Goal: Task Accomplishment & Management: Complete application form

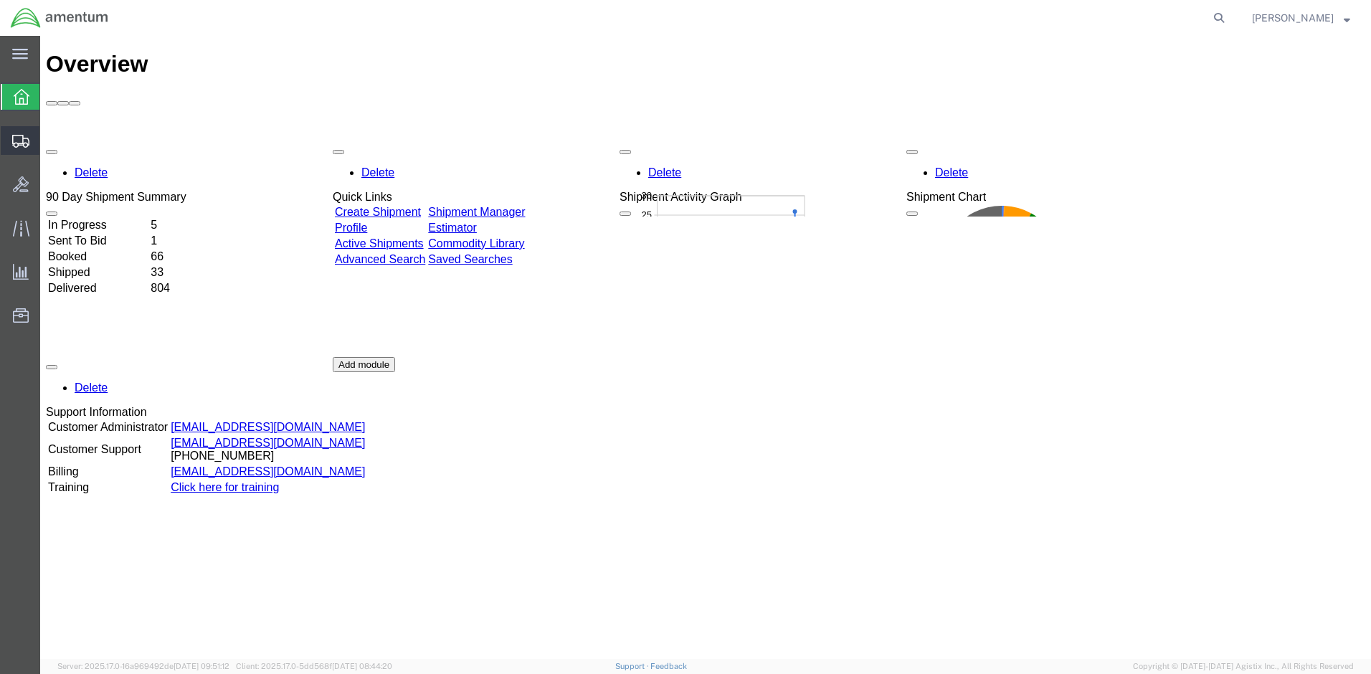
click at [0, 0] on span "Create Shipment" at bounding box center [0, 0] width 0 height 0
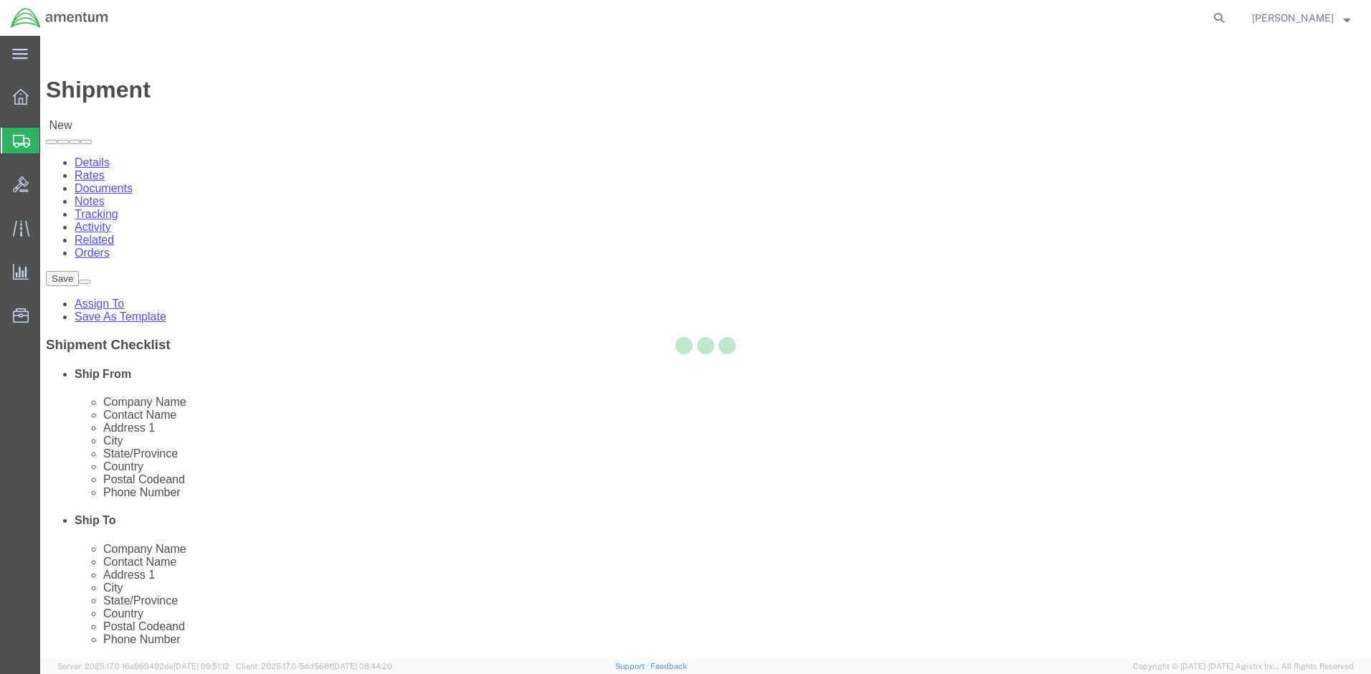
select select
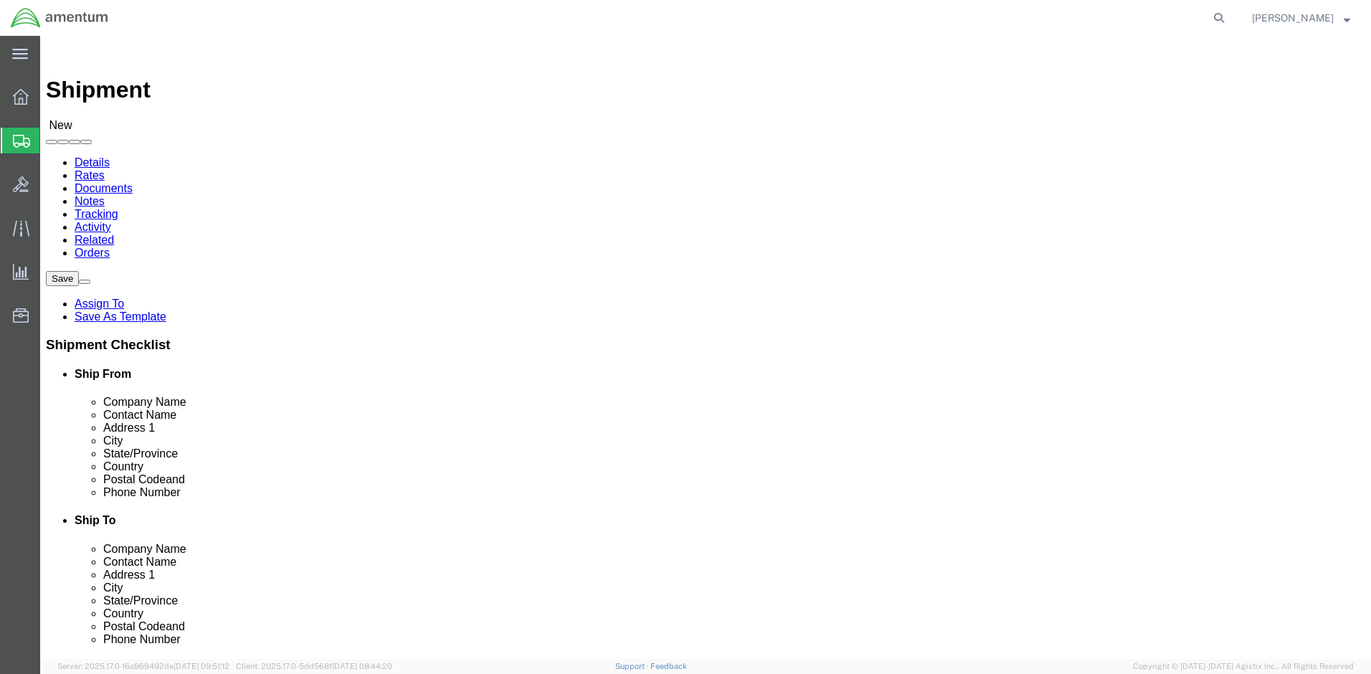
click input "text"
type input "C5"
click p "- C5ISR PIF SOUTH - ([PERSON_NAME]) [STREET_ADDRESS][PERSON_NAME] (BLDG 335), […"
select select "VA"
type input "C5ISR PIF SOUTH"
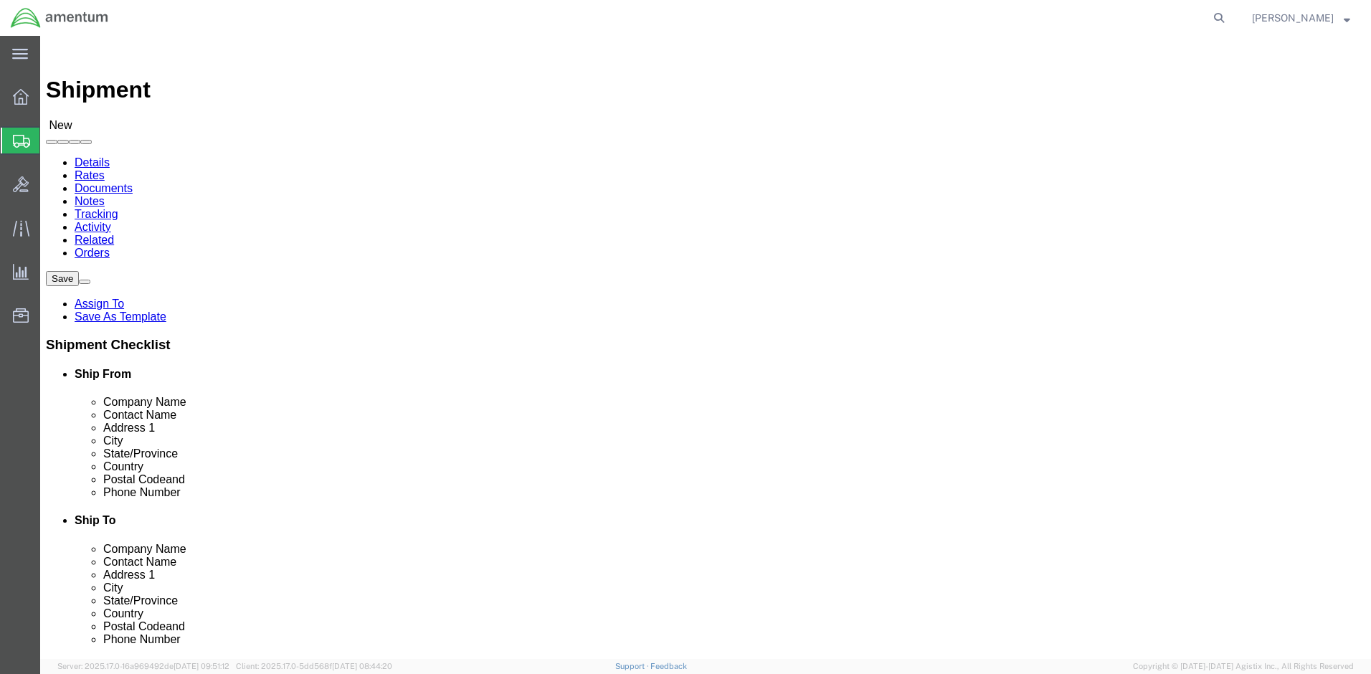
click input "text"
type input "USARMY"
click input "text"
type input "[PHONE_NUMBER]"
click input "text"
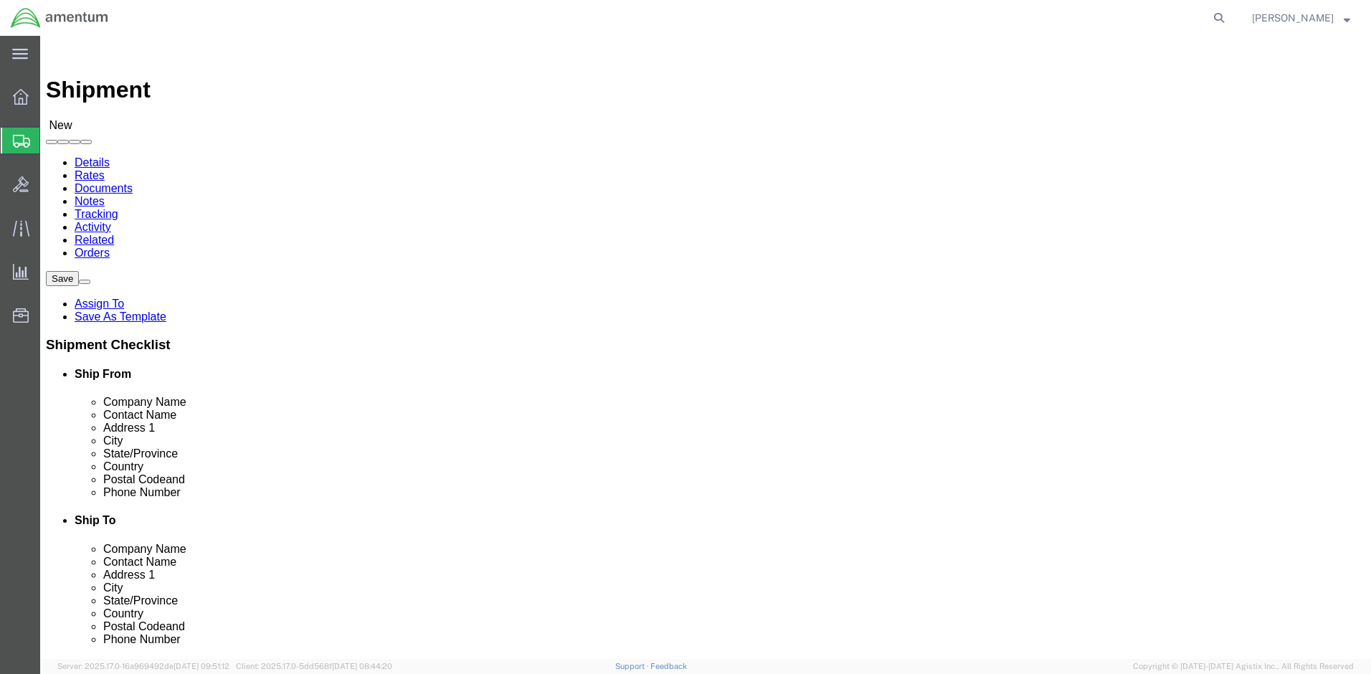
click input "text"
paste input "[PERSON_NAME][EMAIL_ADDRESS][DOMAIN_NAME]"
type input "[PERSON_NAME][EMAIL_ADDRESS][DOMAIN_NAME]"
click input "text"
type input "D"
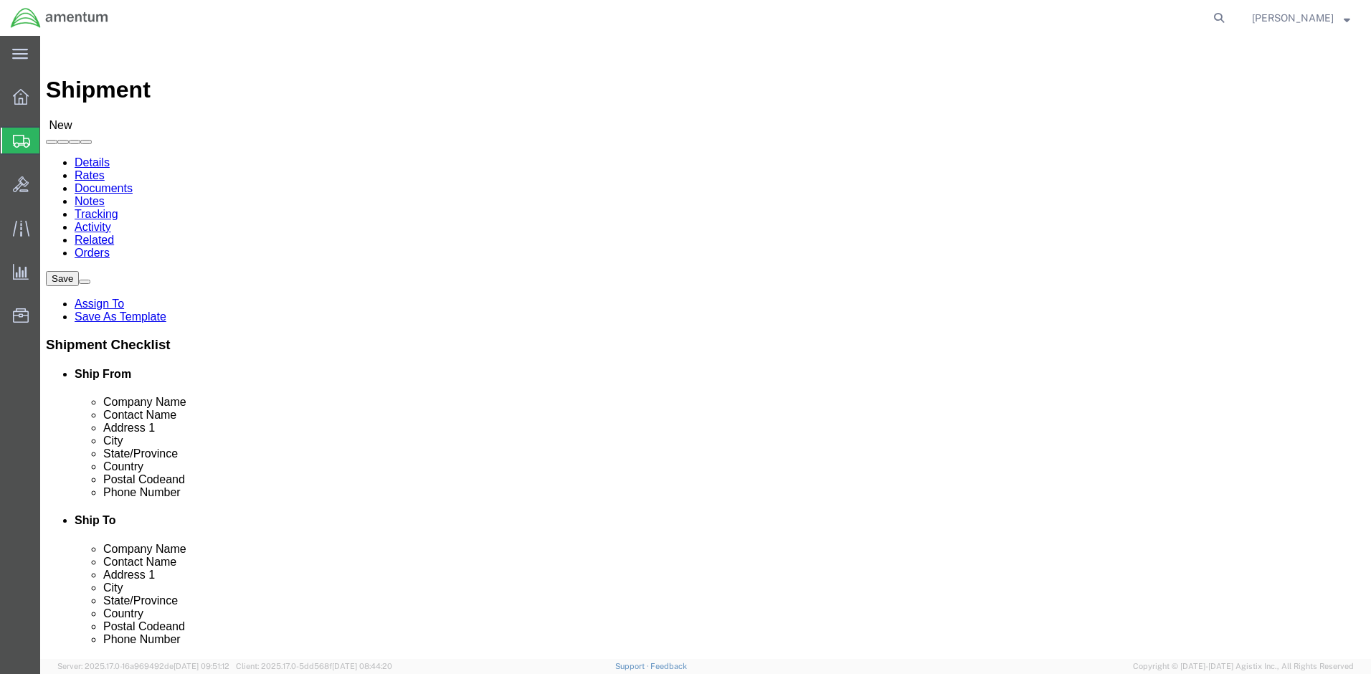
click input "text"
type input "d"
type input "DODAC: W81TK1"
click input "text"
type input "C5ISR PIF NORTH"
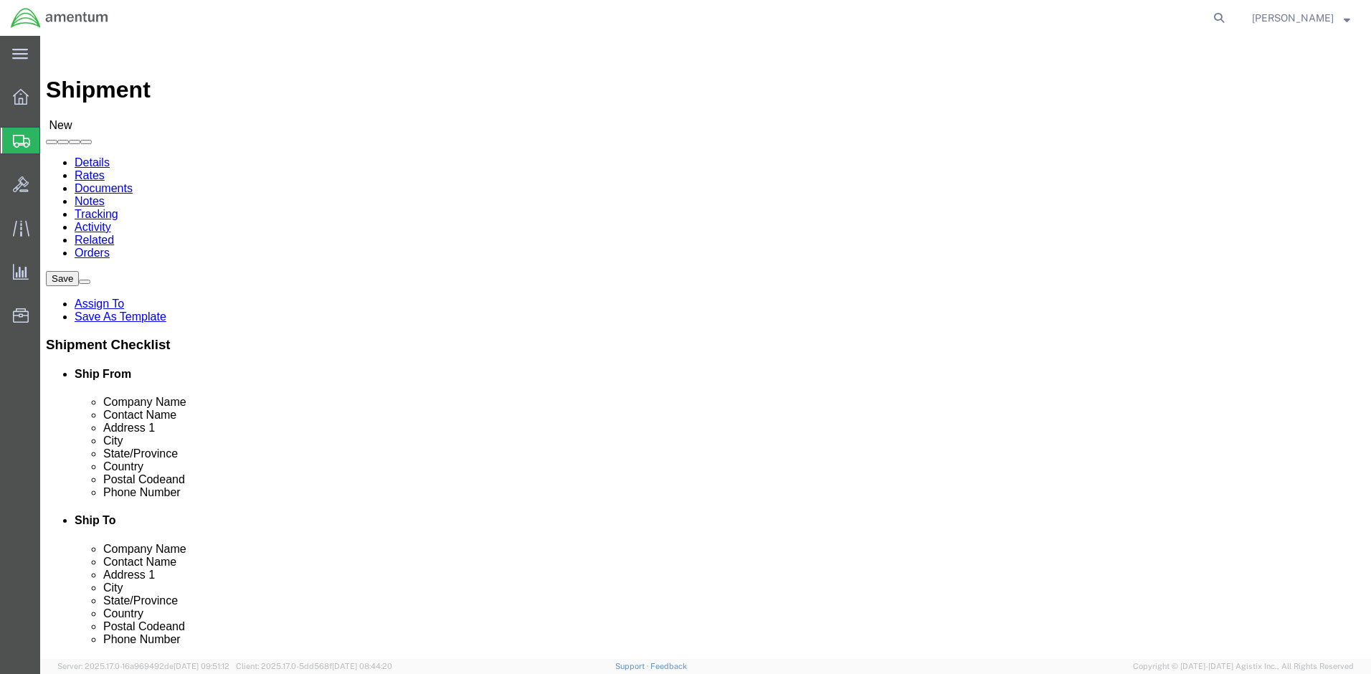
click input "text"
type input "[PERSON_NAME]/ [PERSON_NAME]"
click input "text"
type input "[STREET_ADDRESS]"
click input "text"
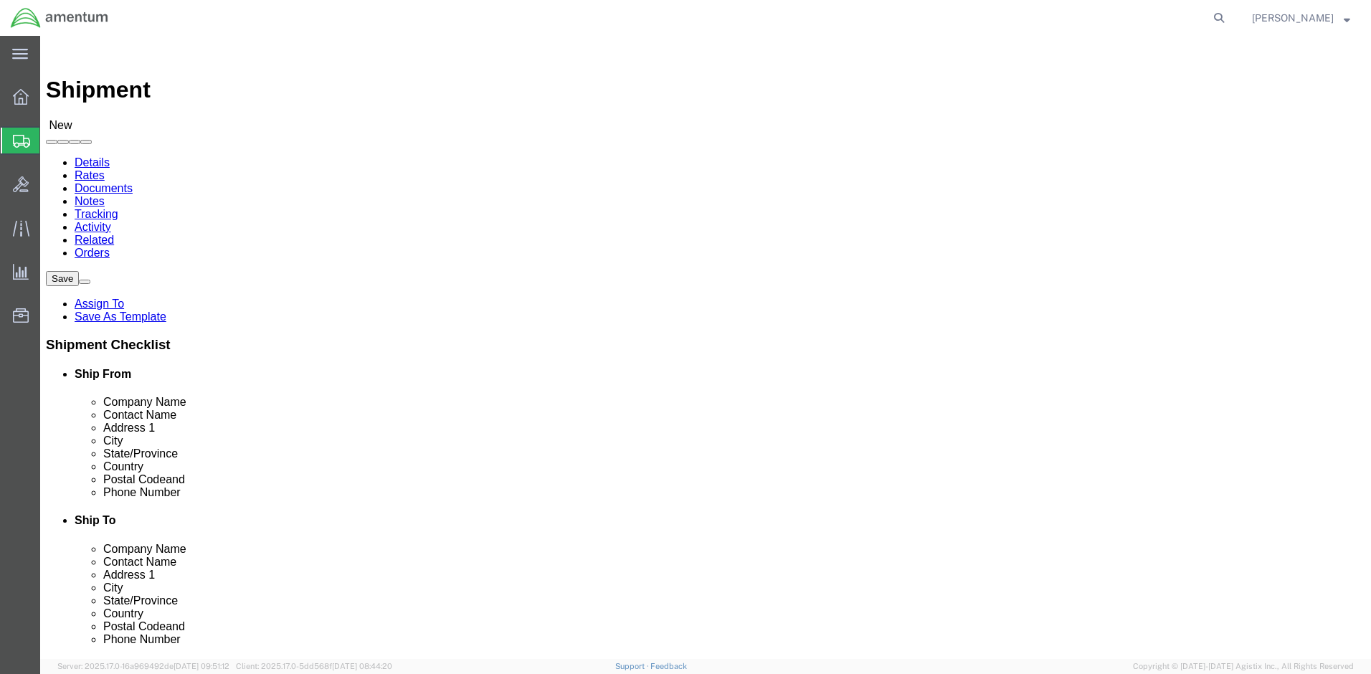
type input "3200, GATE B"
click input "text"
click input "[GEOGRAPHIC_DATA]"
type input "ABERDEEN PROVING GROUND"
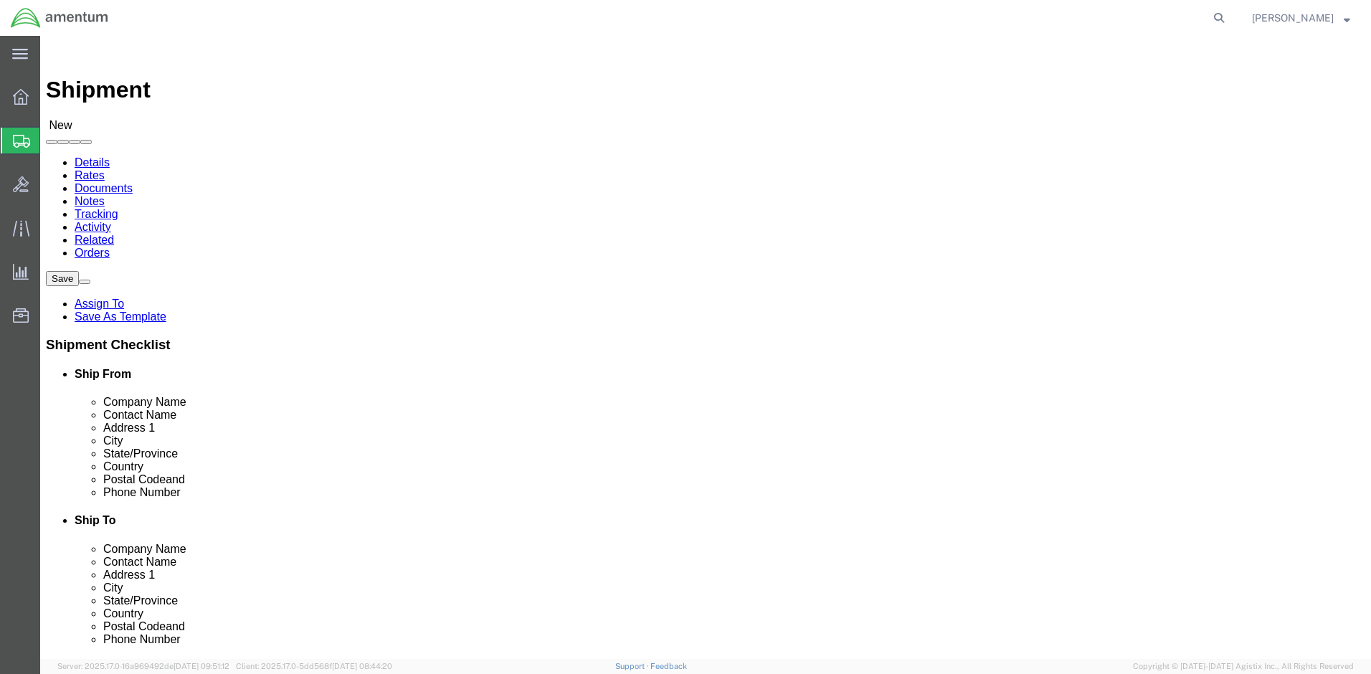
click input "Postal Code"
type input "21005"
click input "text"
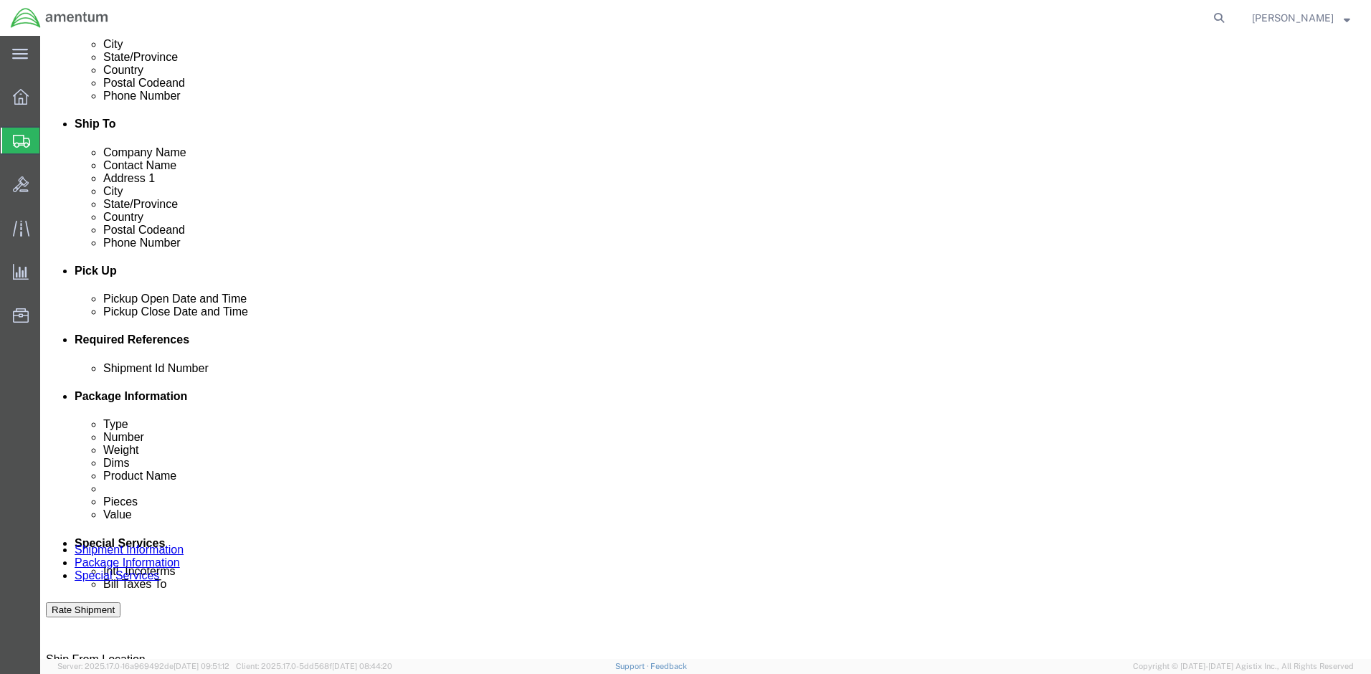
scroll to position [430, 0]
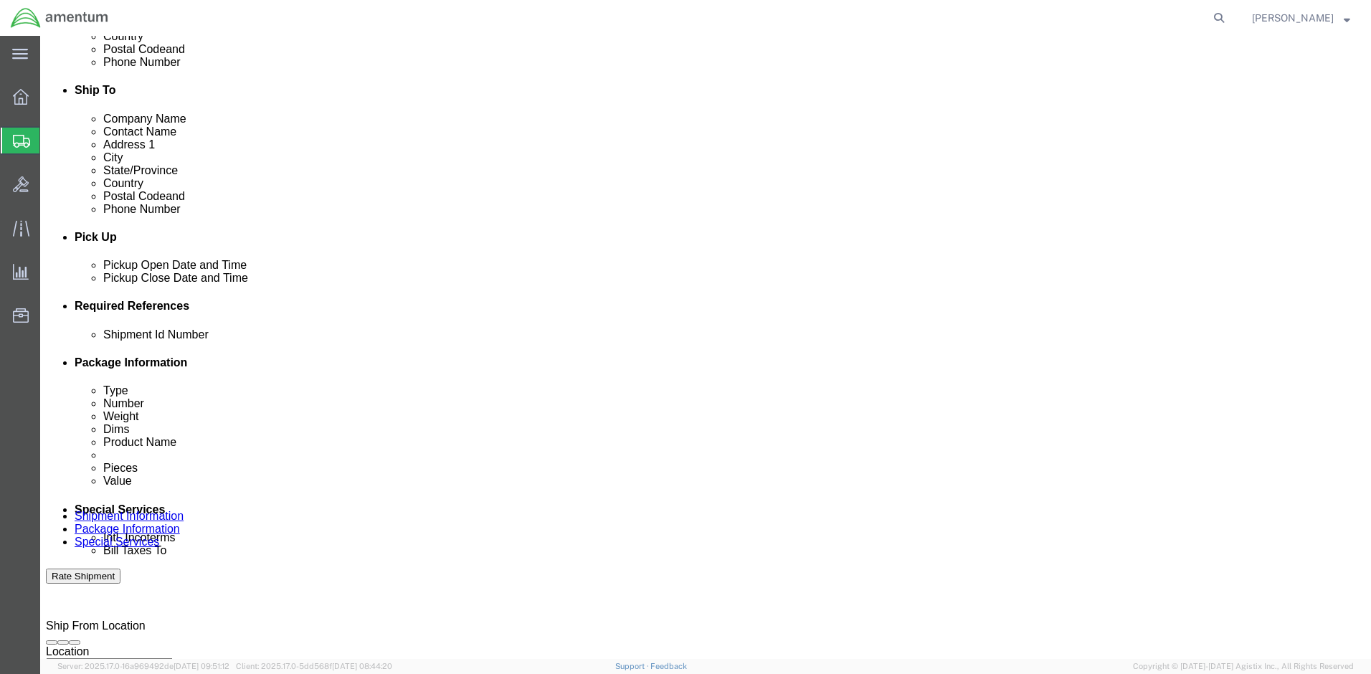
type input "4433951175"
click input "text"
paste input "2575.01.02.C.[DATE].MMSH"
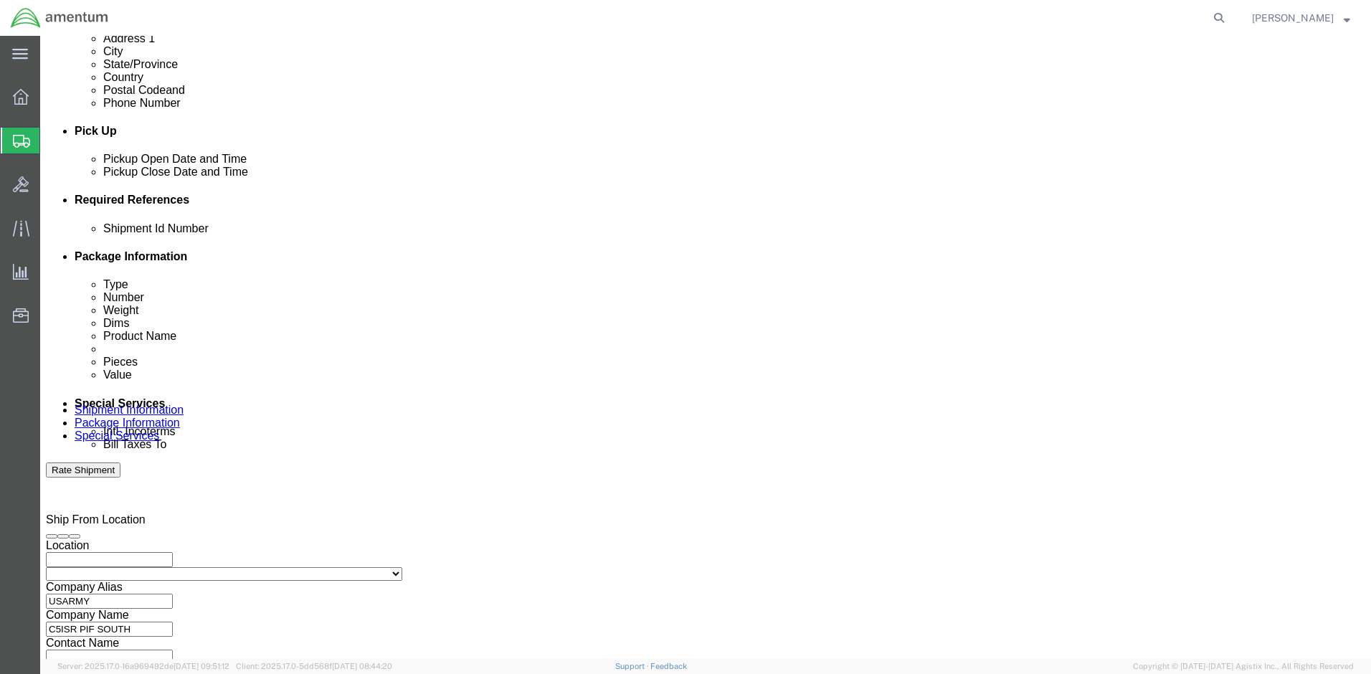
scroll to position [608, 0]
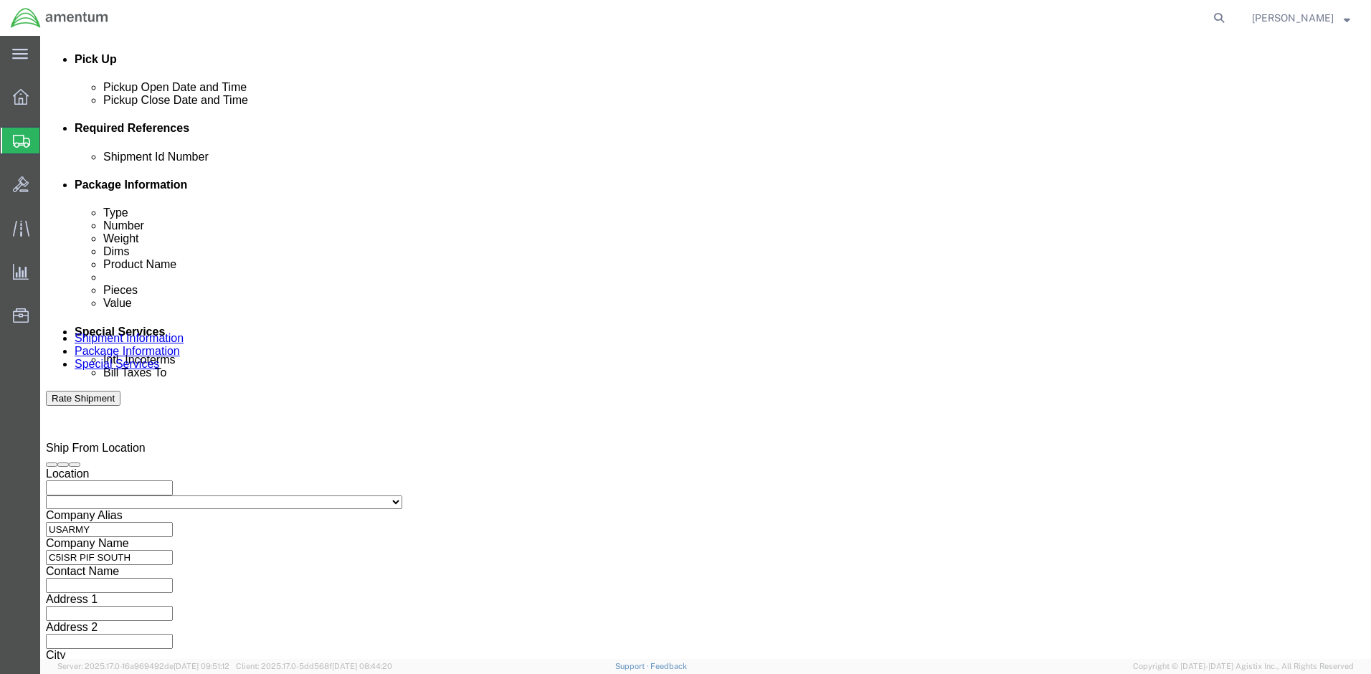
type input "2575.01.02.C.[DATE].MMSH"
click button "Continue"
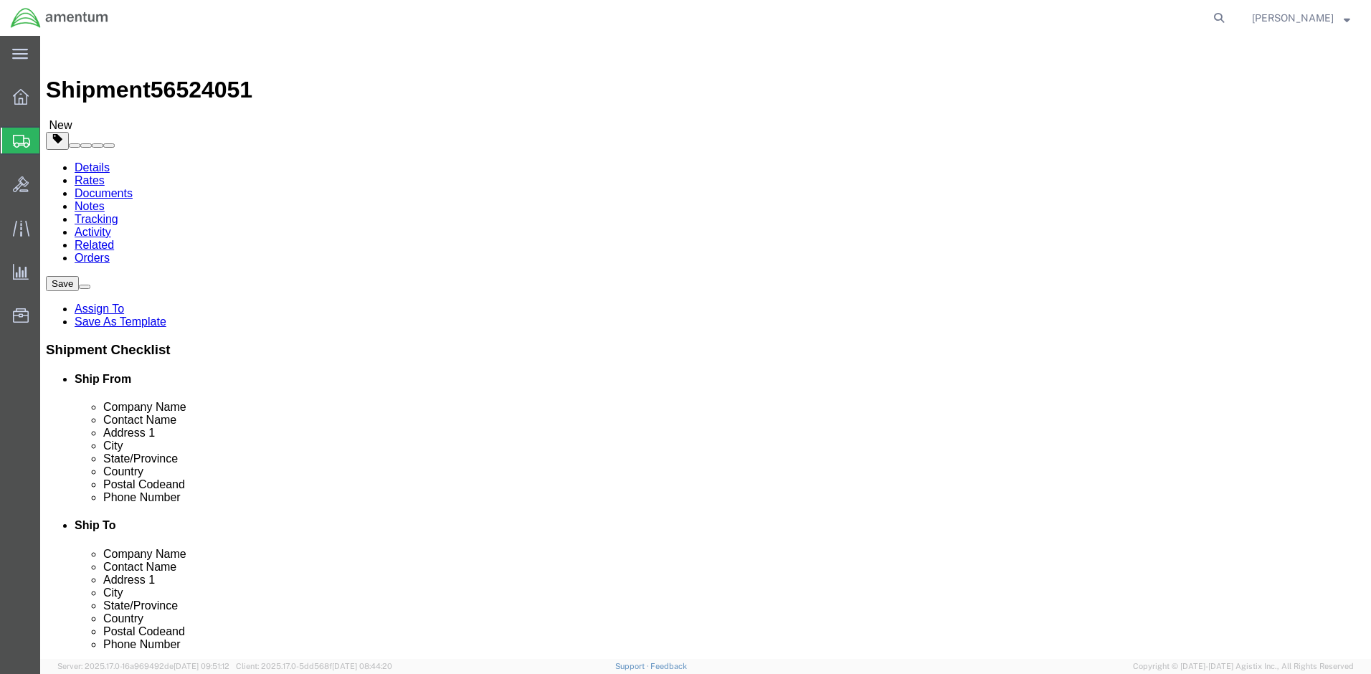
click select "Select BCK Boxes Bale(s) Basket(s) Bolt(s) Bottle(s) Buckets Bulk Bundle(s) Can…"
select select "PSNS"
click select "Select BCK Boxes Bale(s) Basket(s) Bolt(s) Bottle(s) Buckets Bulk Bundle(s) Can…"
click input "text"
type input "1"
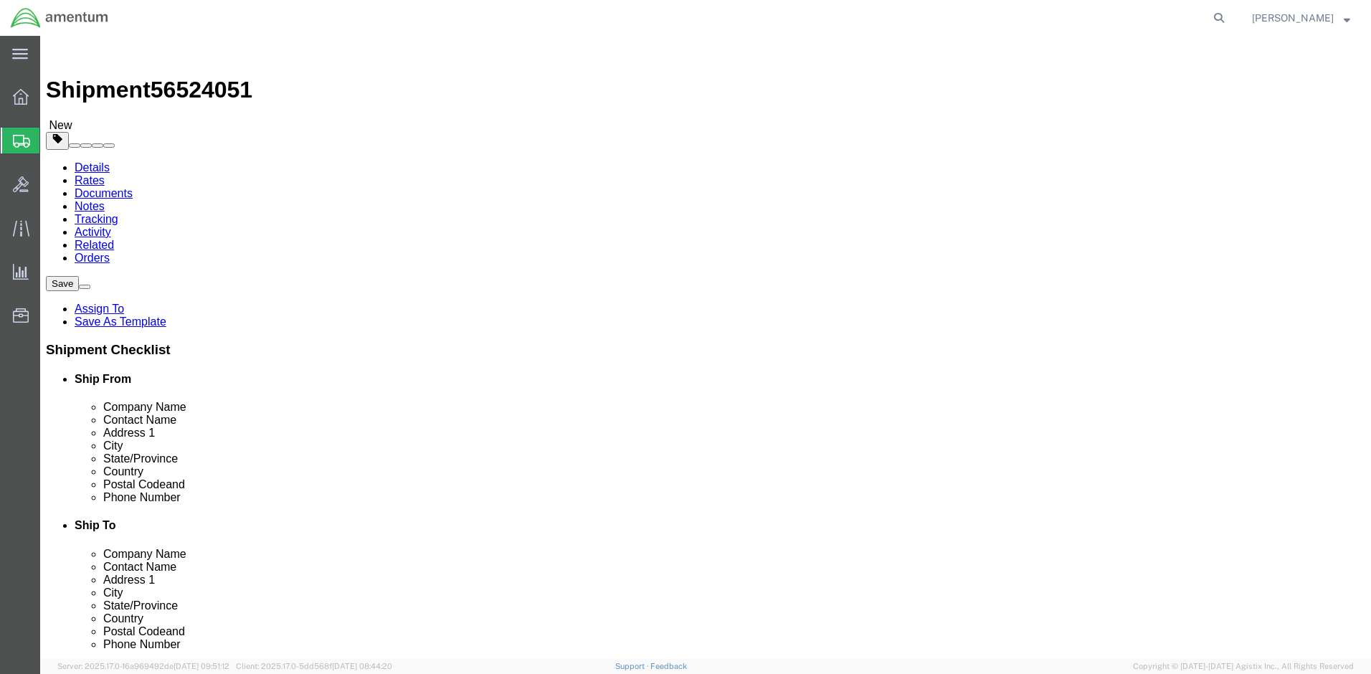
click input "1"
drag, startPoint x: 214, startPoint y: 277, endPoint x: 162, endPoint y: 270, distance: 52.7
click div "Carton Count 1"
click input "text"
type input "44"
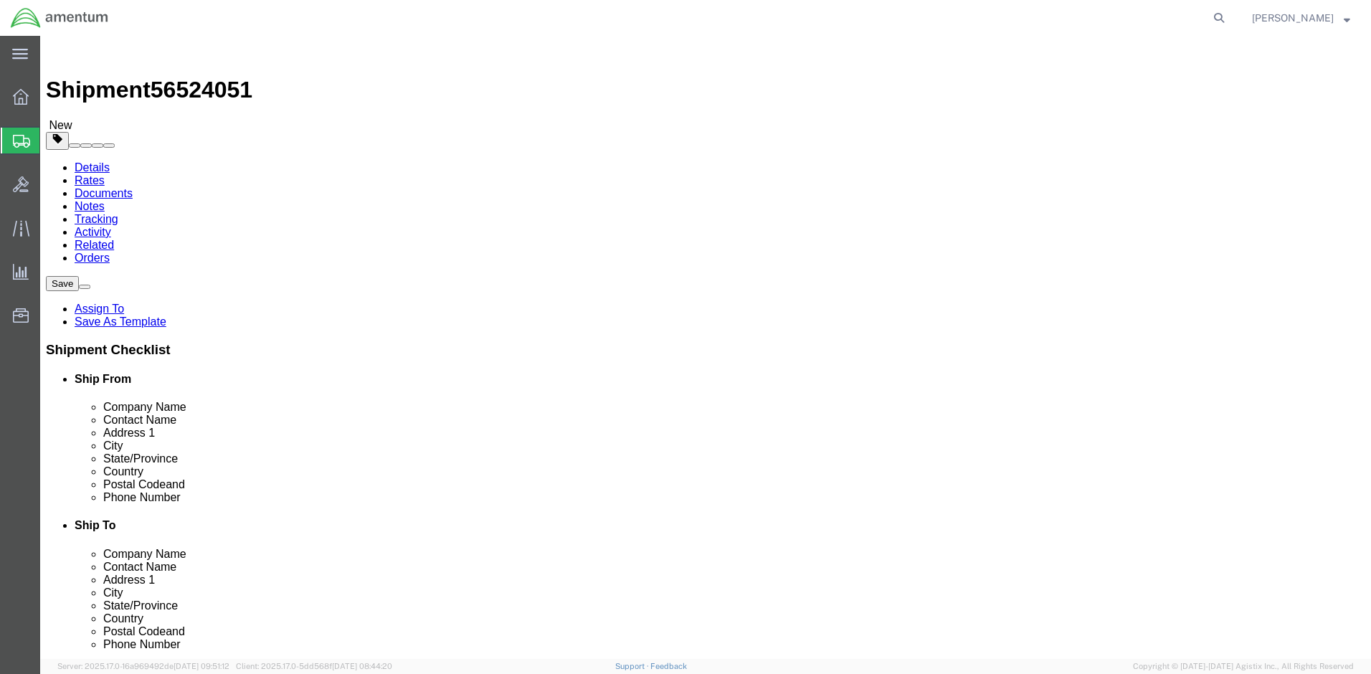
click input "text"
type input "5"
type input "44"
click input "text"
type input "53"
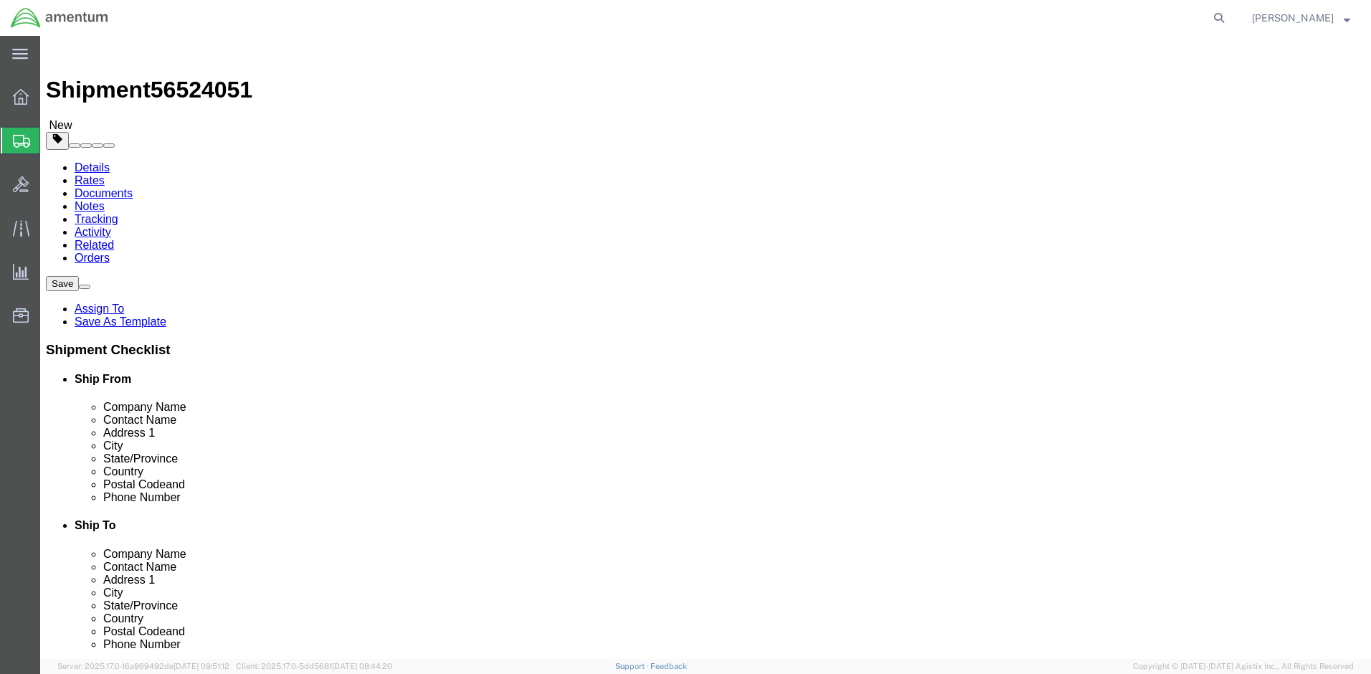
click input "0.00"
type input "260.00"
click button "Continue"
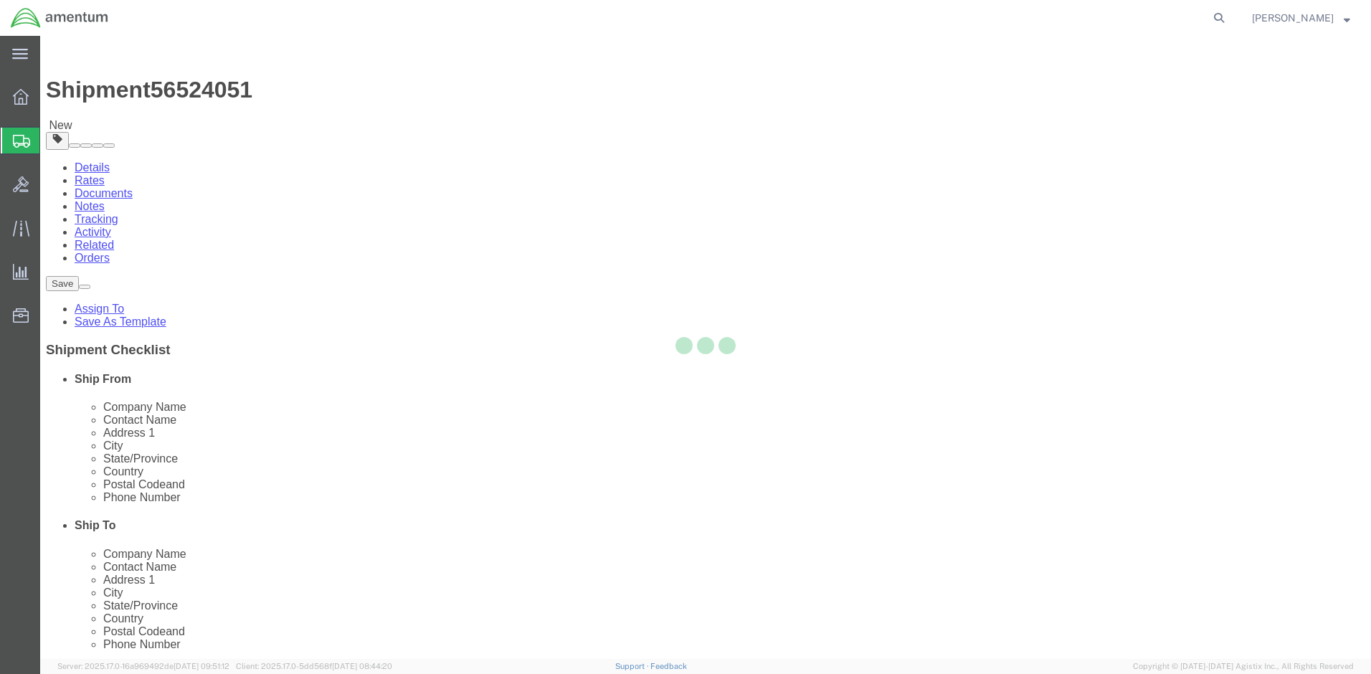
select select
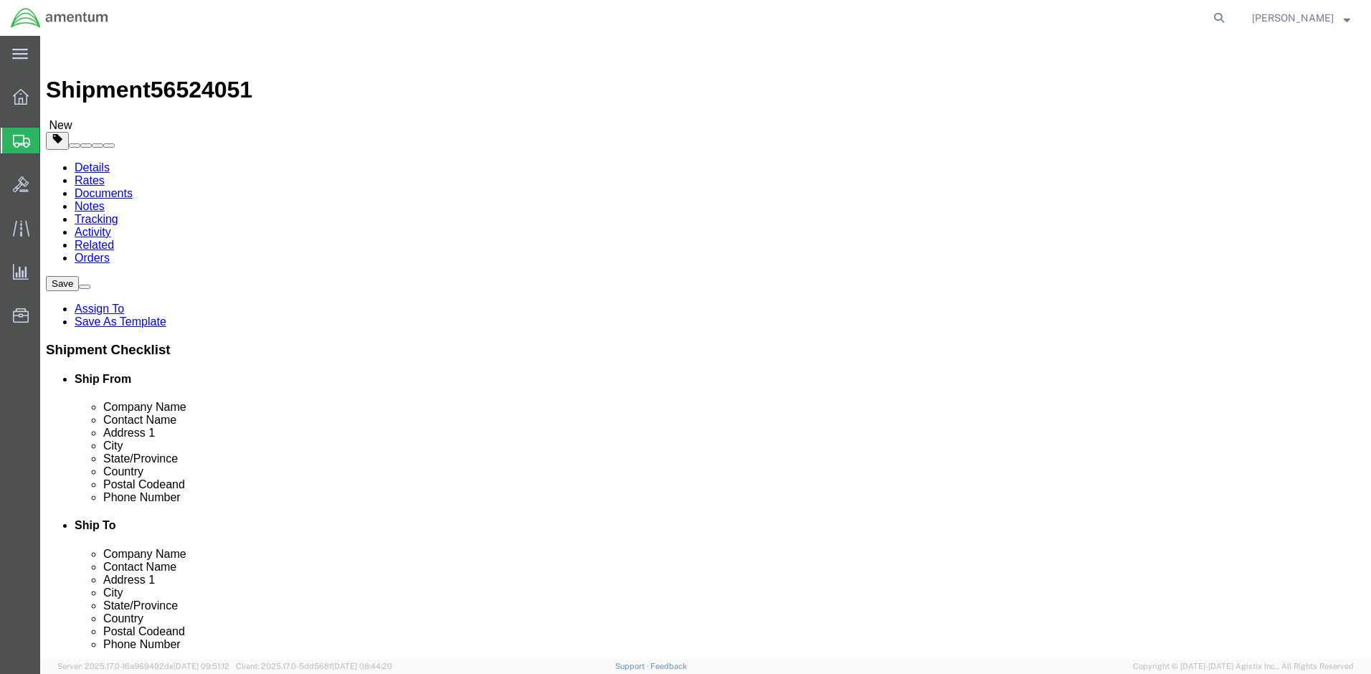
click button "Rate Shipment"
click icon
click link "Add Content"
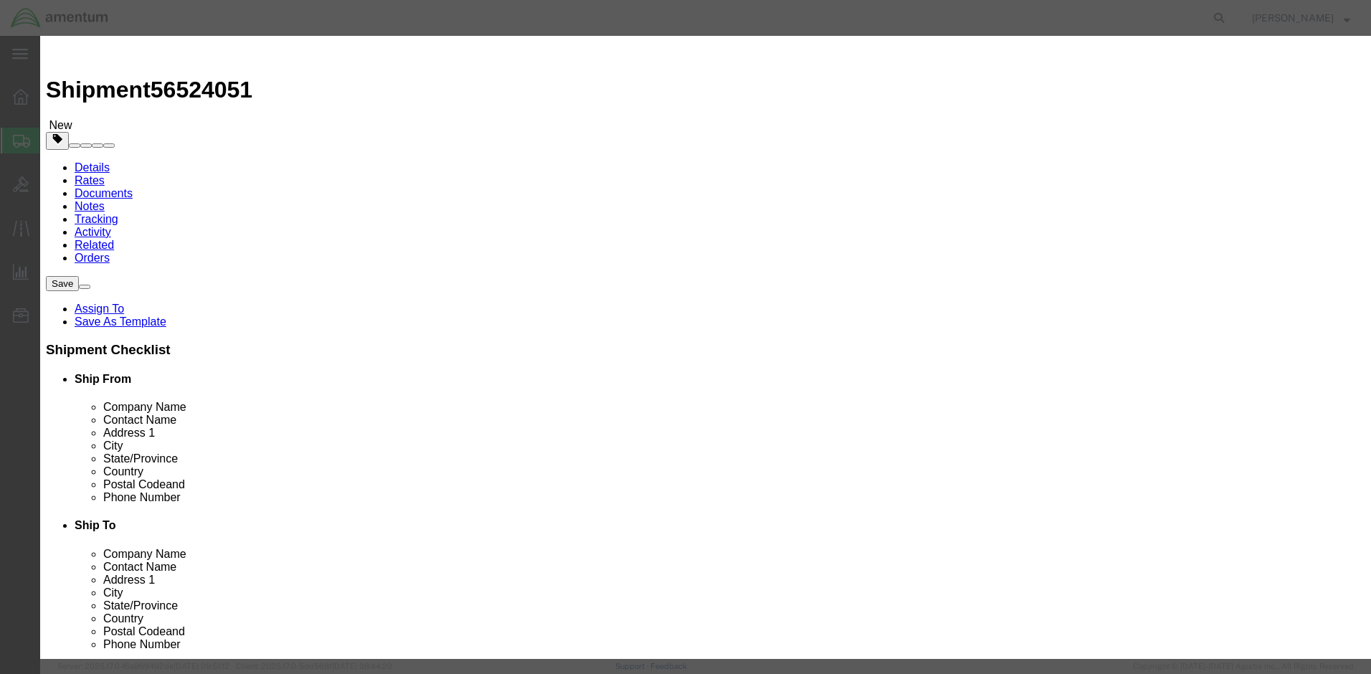
click input "text"
type input "1ST TRANSCEIVER"
click input "0"
type input "1000"
click div "Product Name 1ST TRANSCEIVER 1ST Pieces 1000 Select Bag Barrels 100Board Feet B…"
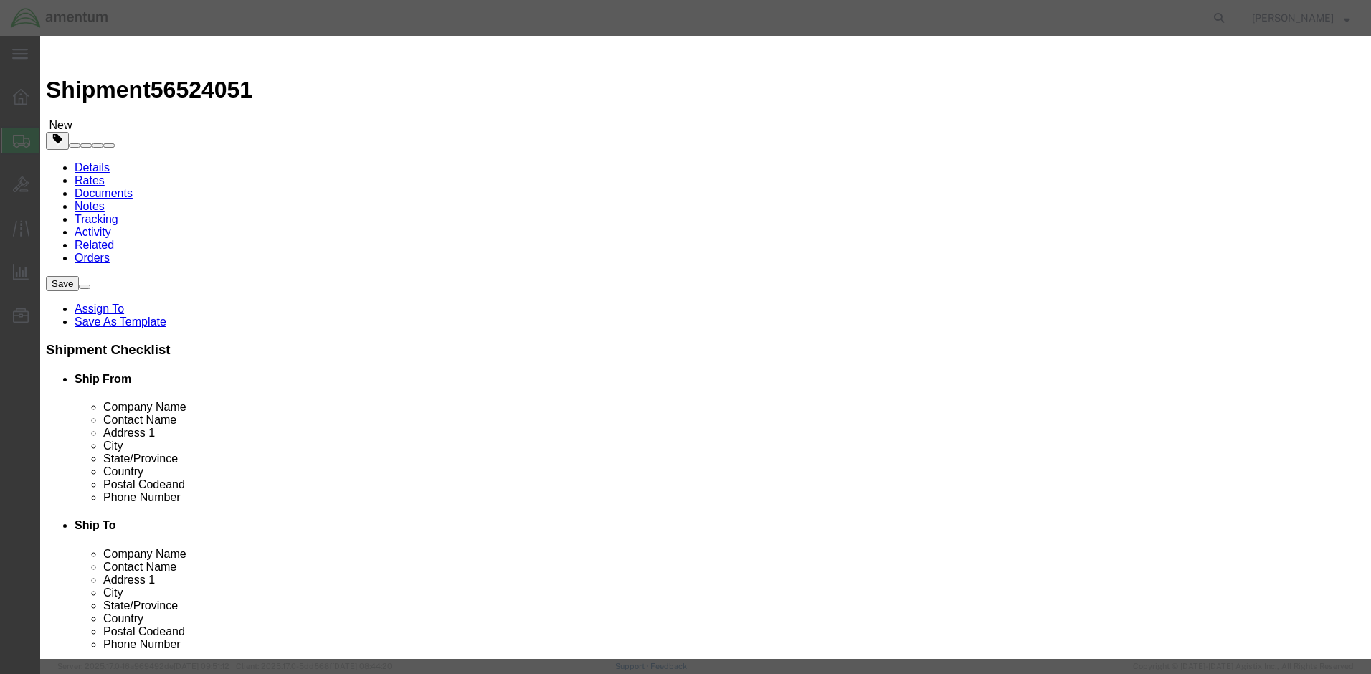
click input "text"
type input "100000"
click select "Select 50 55 60 65 70 85 92.5 100 125 175 250 300 400"
select select "70"
click select "Select 50 55 60 65 70 85 92.5 100 125 175 250 300 400"
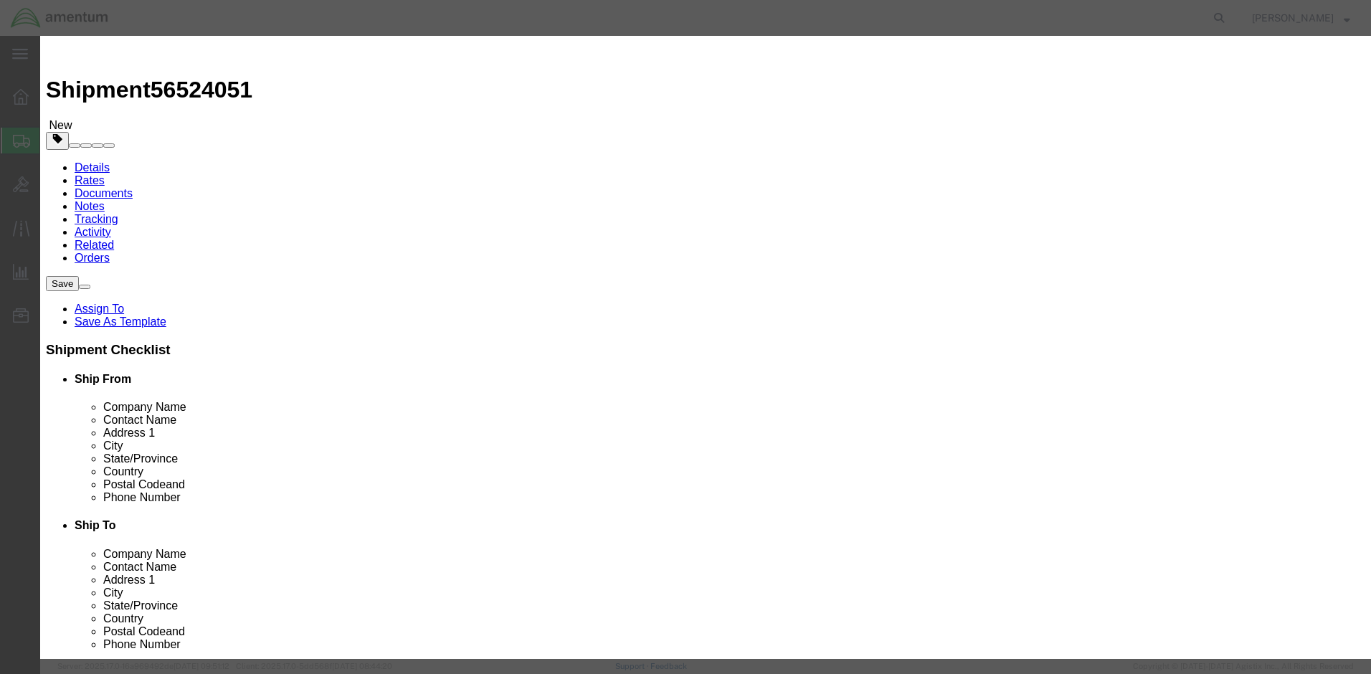
click button "Save & Close"
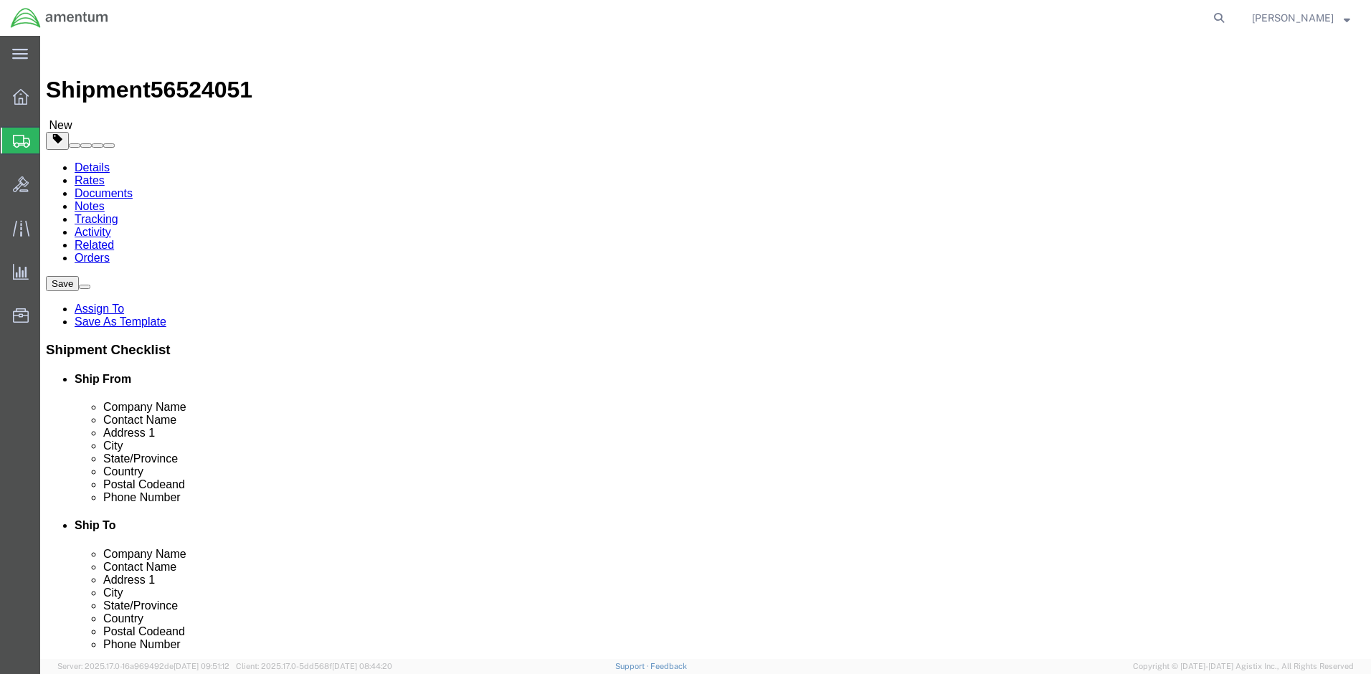
click button "Continue"
click button "Rate Shipment"
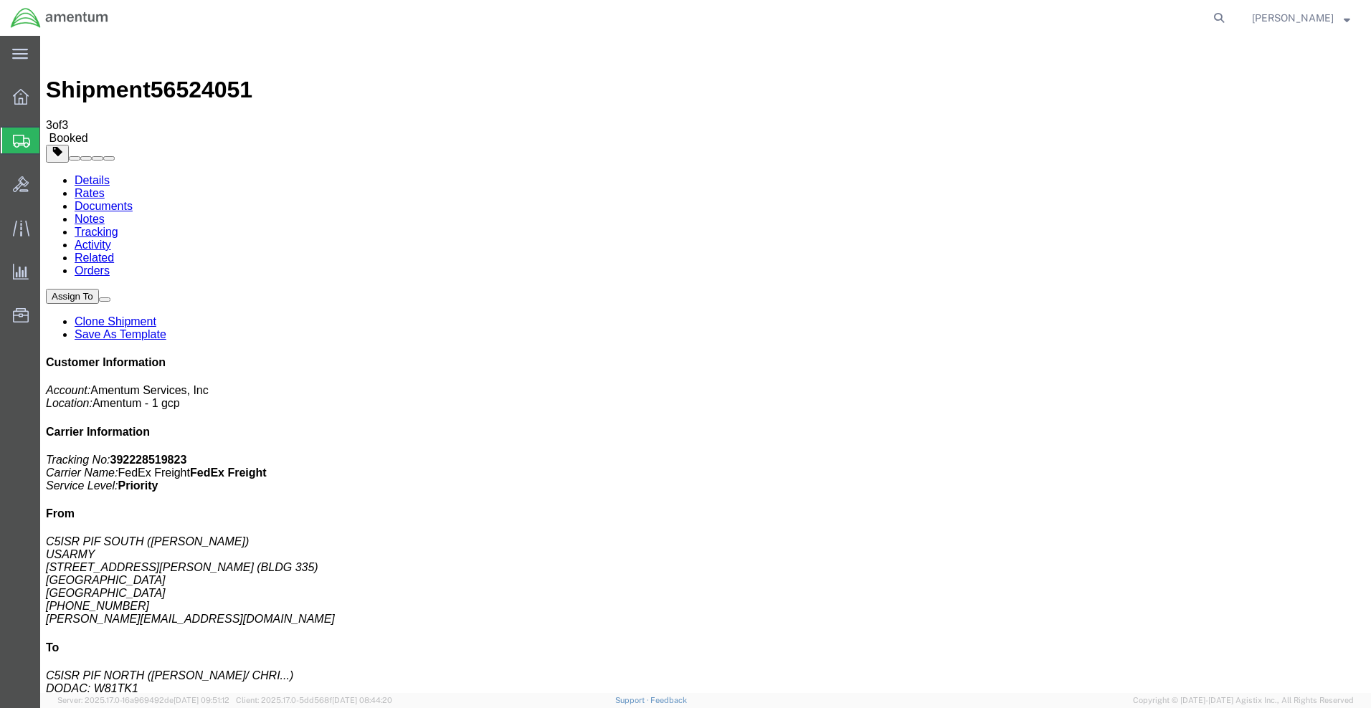
drag, startPoint x: 179, startPoint y: 203, endPoint x: 1209, endPoint y: 240, distance: 1030.9
checkbox input "true"
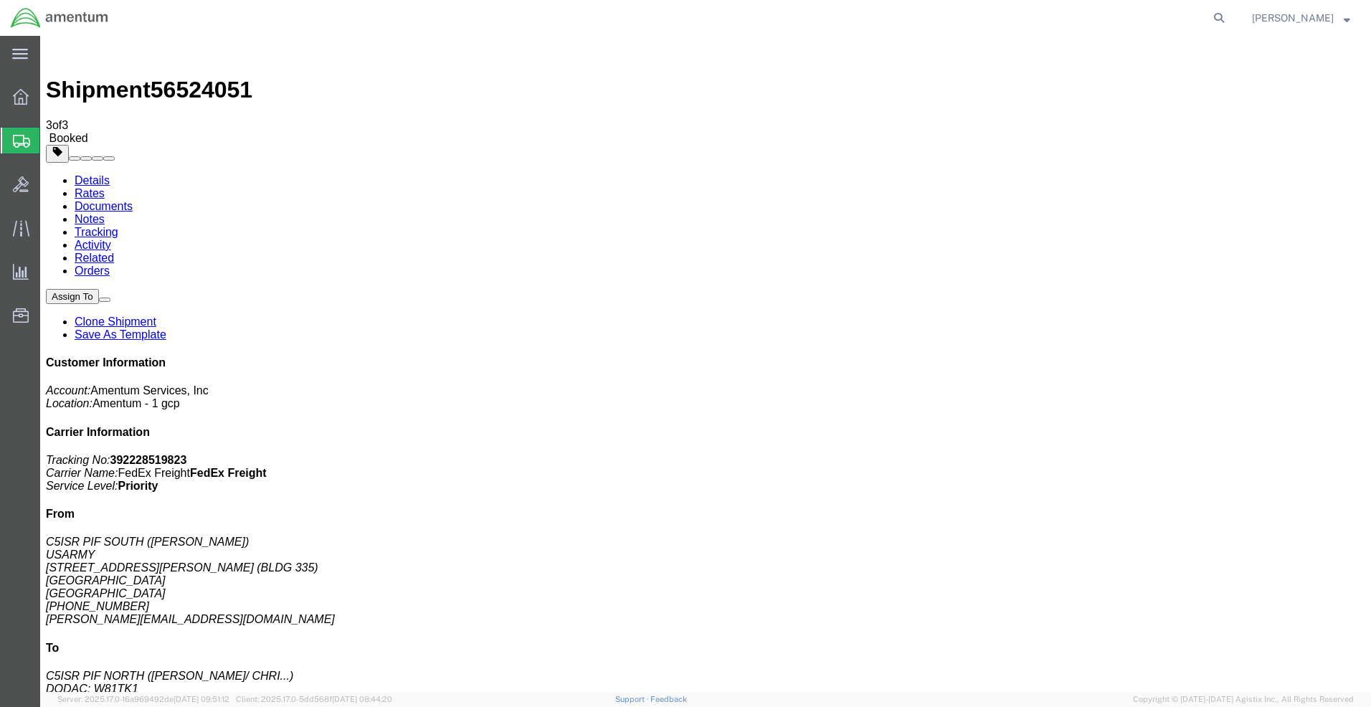
checkbox input "true"
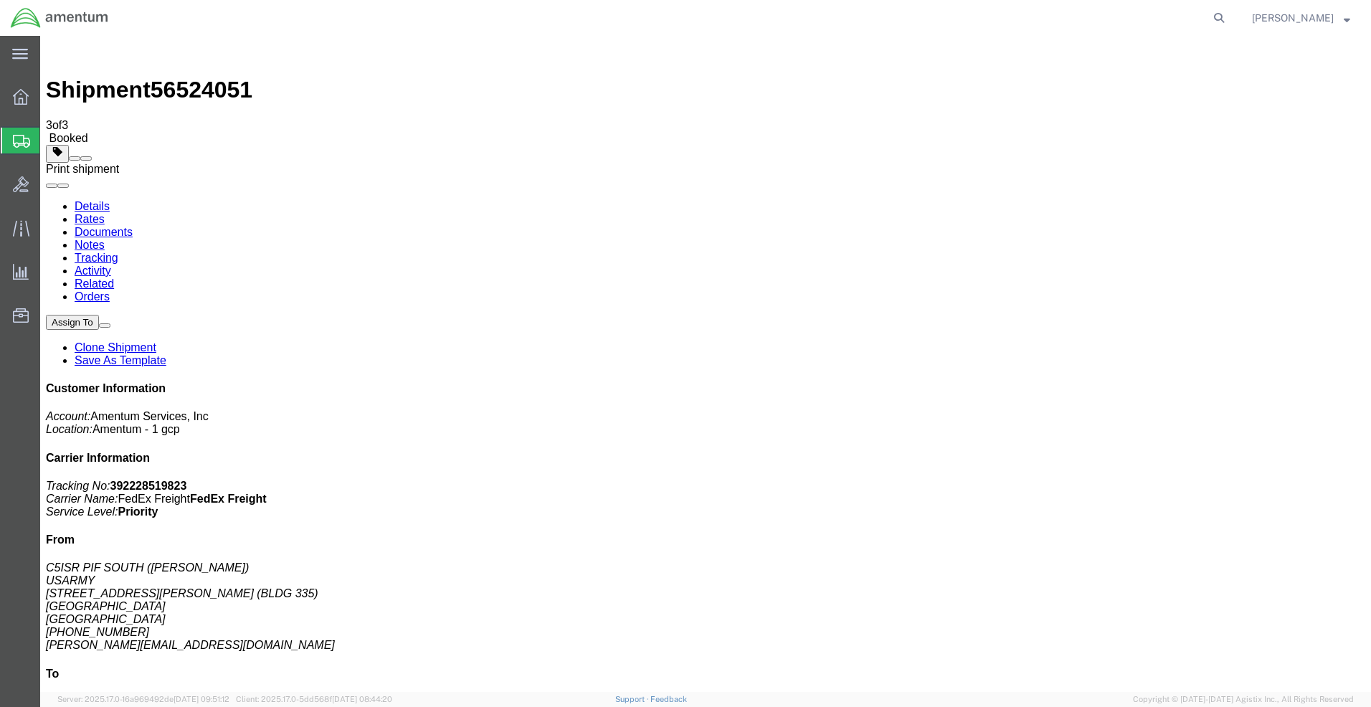
click at [86, 158] on span at bounding box center [86, 158] width 0 height 0
click at [4, 99] on div at bounding box center [21, 96] width 40 height 29
